Goal: Task Accomplishment & Management: Use online tool/utility

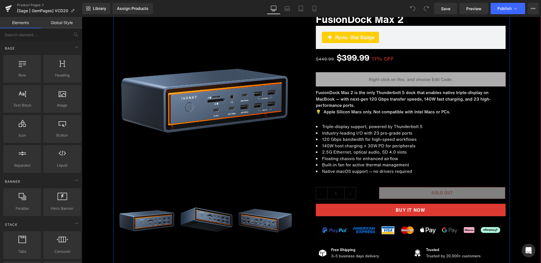
scroll to position [113, 0]
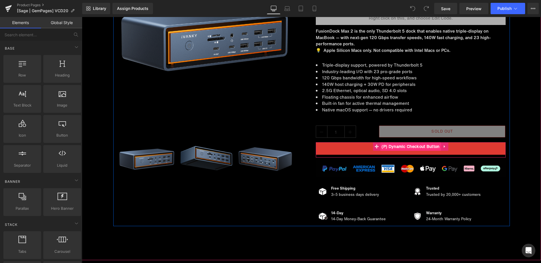
click at [410, 147] on span "(P) Dynamic Checkout Button" at bounding box center [410, 146] width 61 height 9
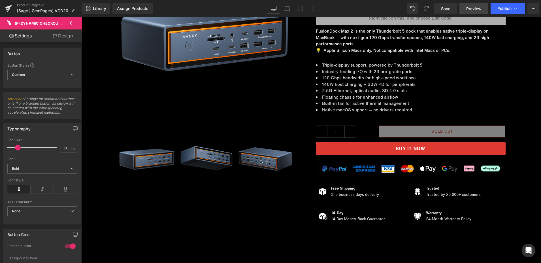
click at [480, 9] on span "Preview" at bounding box center [474, 9] width 15 height 6
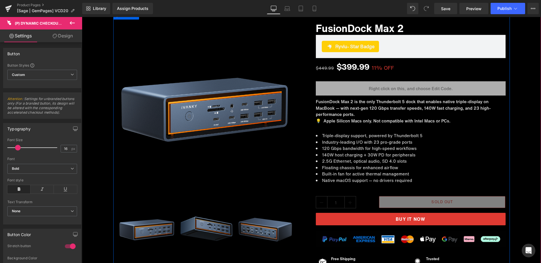
scroll to position [0, 0]
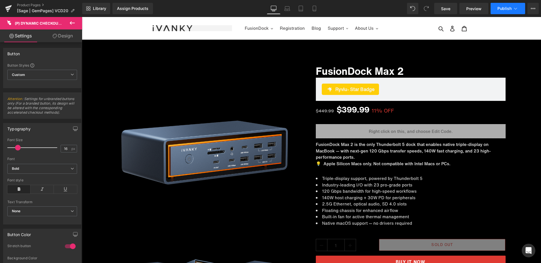
click at [498, 9] on span "Publish" at bounding box center [505, 8] width 14 height 5
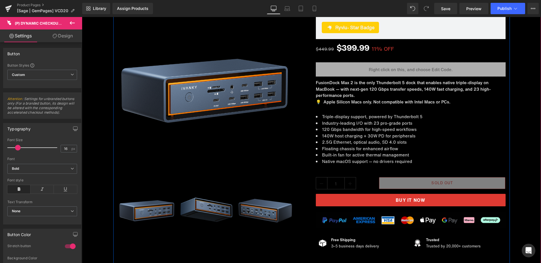
scroll to position [113, 0]
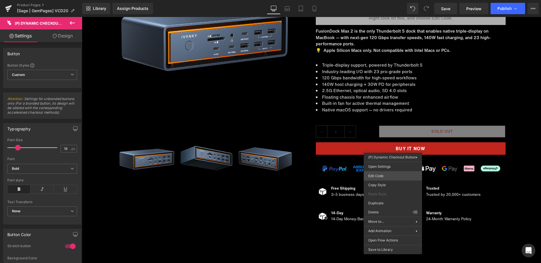
click at [379, 0] on div "(P) Dynamic Checkout Button You are previewing how the will restyle your page. …" at bounding box center [270, 0] width 541 height 0
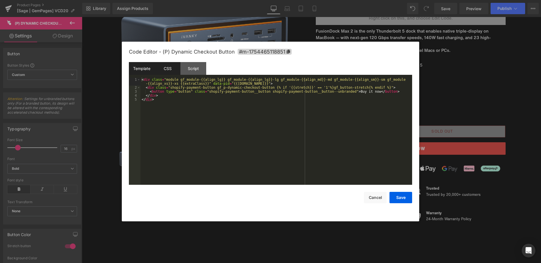
click at [172, 68] on div "CSS" at bounding box center [168, 68] width 26 height 13
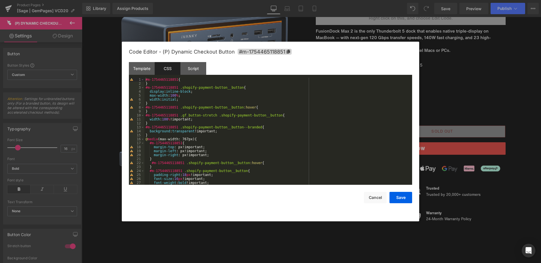
click at [342, 96] on div "#m-1754465118851 { } #m-1754465118851 .shopify-payment-button__button { display…" at bounding box center [278, 135] width 266 height 115
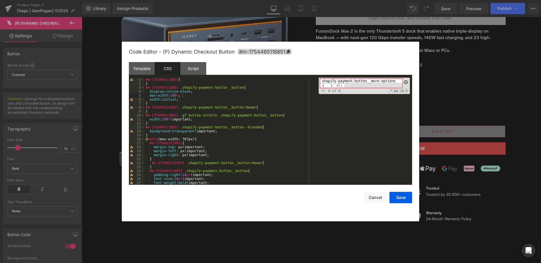
type input "shopify-payment-button__more-options"
click at [406, 83] on span at bounding box center [406, 82] width 4 height 4
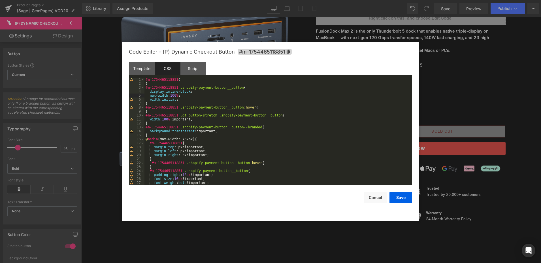
click at [145, 79] on div "#m-1754465118851 { } #m-1754465118851 .shopify-payment-button__button { display…" at bounding box center [278, 135] width 266 height 115
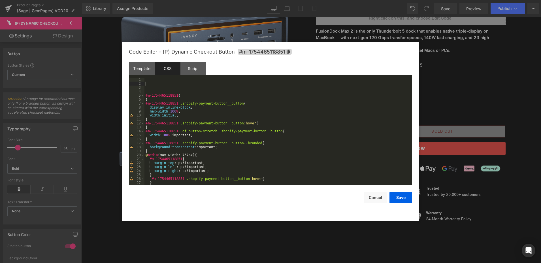
click at [150, 84] on div "#m-1754465118851 { } #m-1754465118851 .shopify-payment-button__button { display…" at bounding box center [278, 135] width 266 height 115
paste textarea
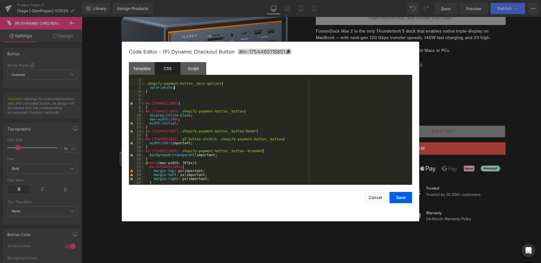
click at [145, 81] on div ".shopify-payment-button__more-options { color : white ; } #m-1754465118851 { } …" at bounding box center [278, 135] width 266 height 115
click at [144, 83] on div "2" at bounding box center [137, 84] width 16 height 4
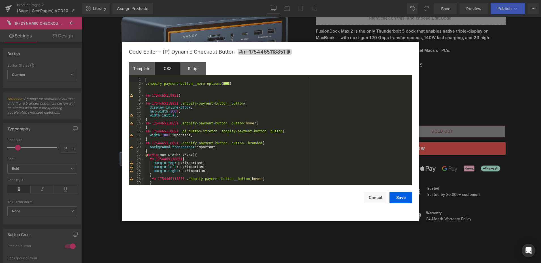
click at [145, 83] on div ".shopify-payment-button__more-options { ... } #m-1754465118851 { } #m-175446511…" at bounding box center [278, 135] width 266 height 115
click at [226, 83] on span "..." at bounding box center [229, 83] width 6 height 3
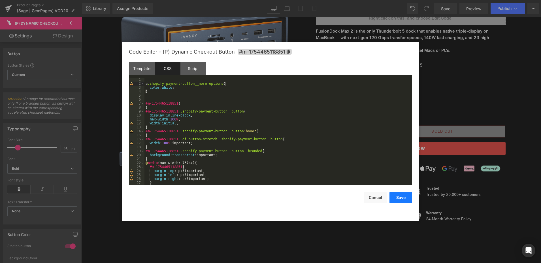
click at [396, 198] on button "Save" at bounding box center [401, 197] width 23 height 11
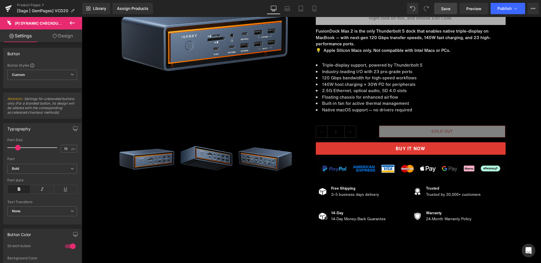
click at [446, 11] on link "Save" at bounding box center [446, 8] width 23 height 11
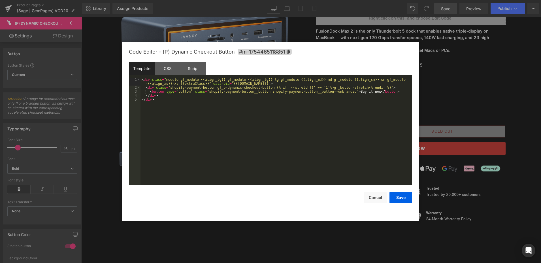
click at [392, 0] on div "(P) Dynamic Checkout Button You are previewing how the will restyle your page. …" at bounding box center [270, 0] width 541 height 0
click at [170, 68] on div "CSS" at bounding box center [168, 68] width 26 height 13
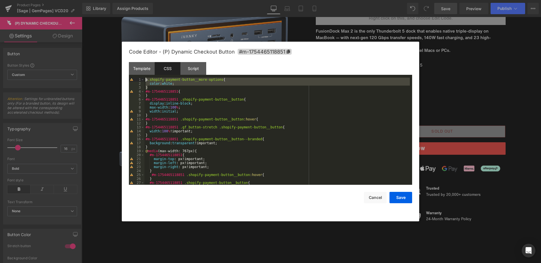
drag, startPoint x: 151, startPoint y: 86, endPoint x: 122, endPoint y: 73, distance: 32.4
click at [122, 73] on body "(P) Dynamic Checkout Button You are previewing how the will restyle your page. …" at bounding box center [270, 131] width 541 height 263
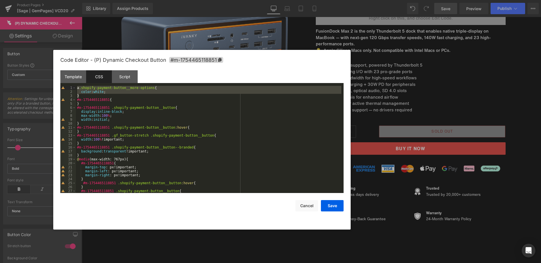
drag, startPoint x: 346, startPoint y: 55, endPoint x: 285, endPoint y: 61, distance: 61.5
click at [285, 61] on div "Code Editor - (P) Dynamic Checkout Button #m-1754465118851" at bounding box center [201, 60] width 283 height 20
click at [307, 204] on button "Cancel" at bounding box center [307, 205] width 23 height 11
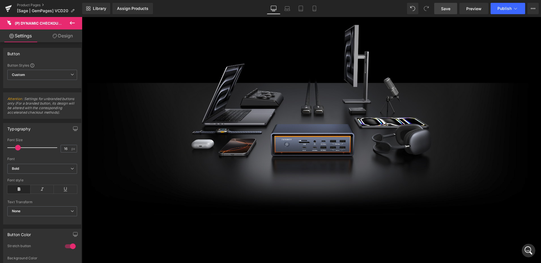
scroll to position [0, 0]
